Goal: Use online tool/utility

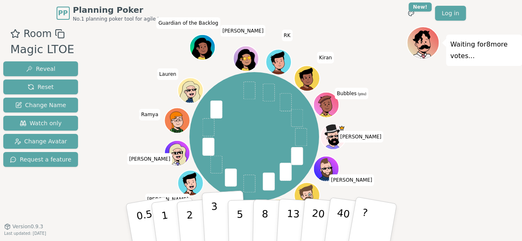
click at [215, 214] on p "3" at bounding box center [214, 223] width 9 height 45
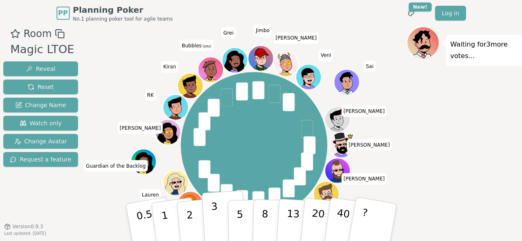
click at [212, 223] on p "3" at bounding box center [214, 223] width 9 height 45
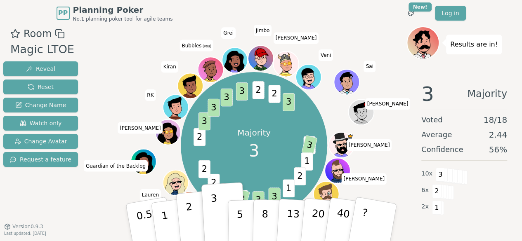
click at [193, 214] on button "2" at bounding box center [198, 223] width 47 height 66
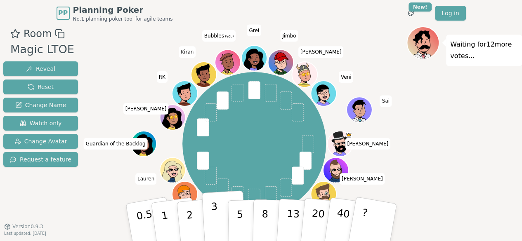
click at [212, 220] on p "3" at bounding box center [214, 223] width 9 height 45
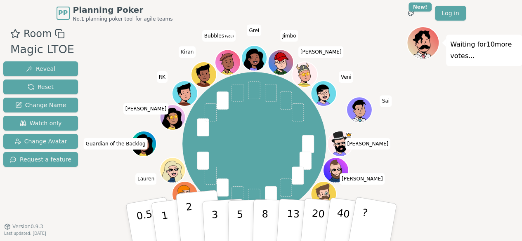
click at [186, 213] on p "2" at bounding box center [190, 223] width 11 height 45
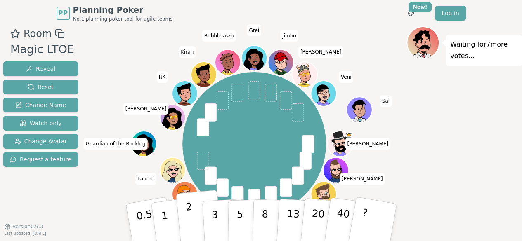
click at [182, 215] on button "2" at bounding box center [198, 223] width 47 height 66
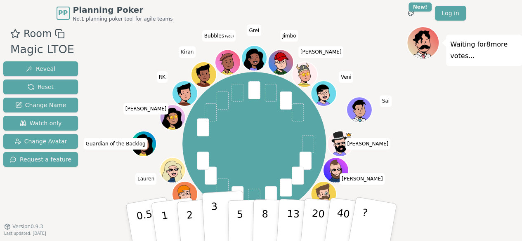
click at [219, 232] on button "3" at bounding box center [223, 223] width 45 height 64
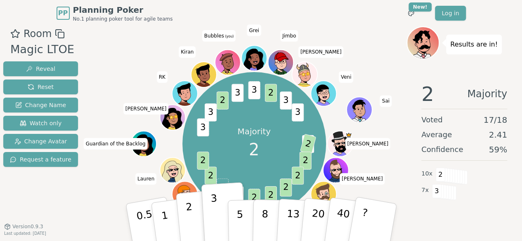
click at [189, 222] on p "2" at bounding box center [190, 223] width 11 height 45
